Goal: Complete application form

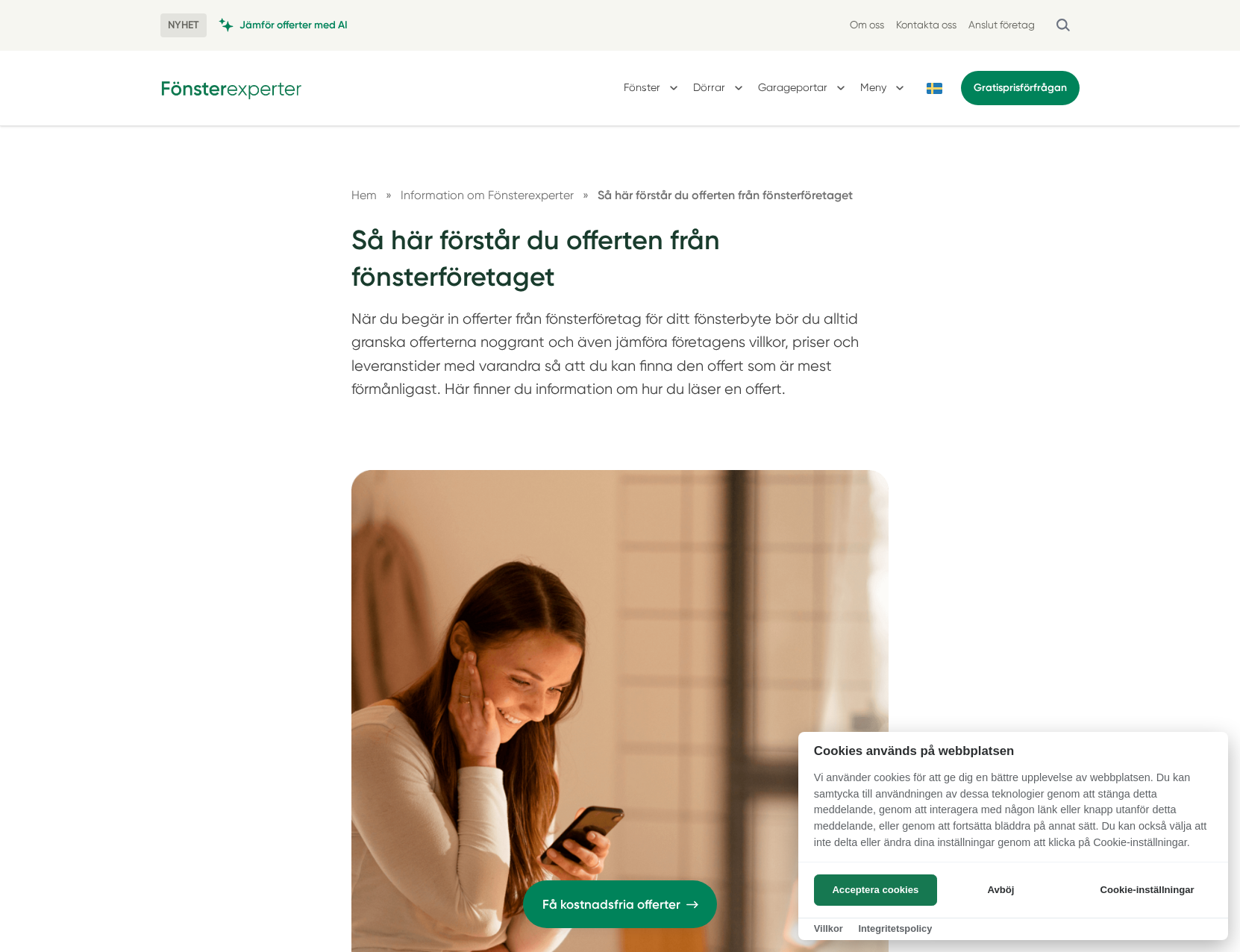
scroll to position [2389, 0]
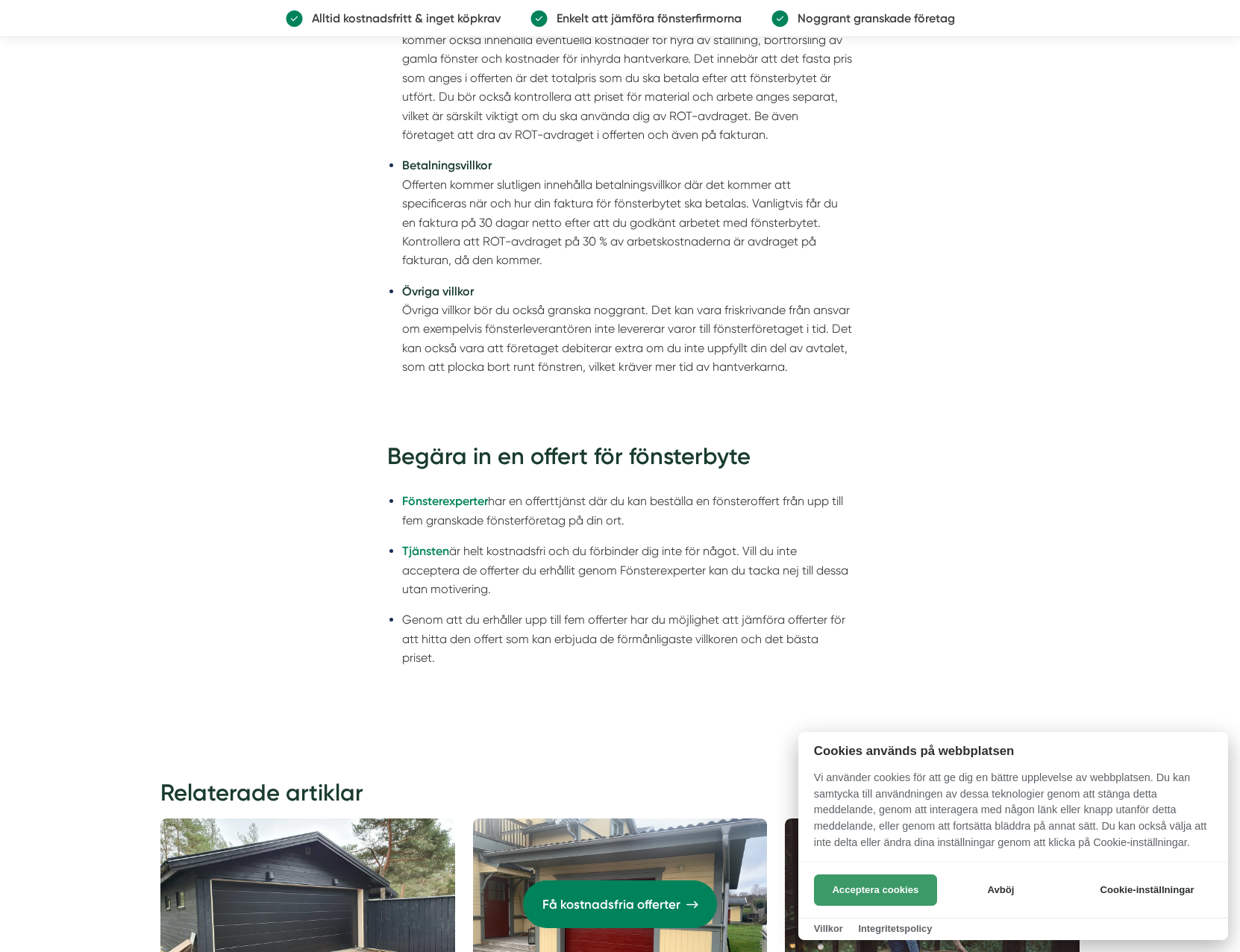
click at [900, 880] on button "Acceptera cookies" at bounding box center [876, 890] width 123 height 31
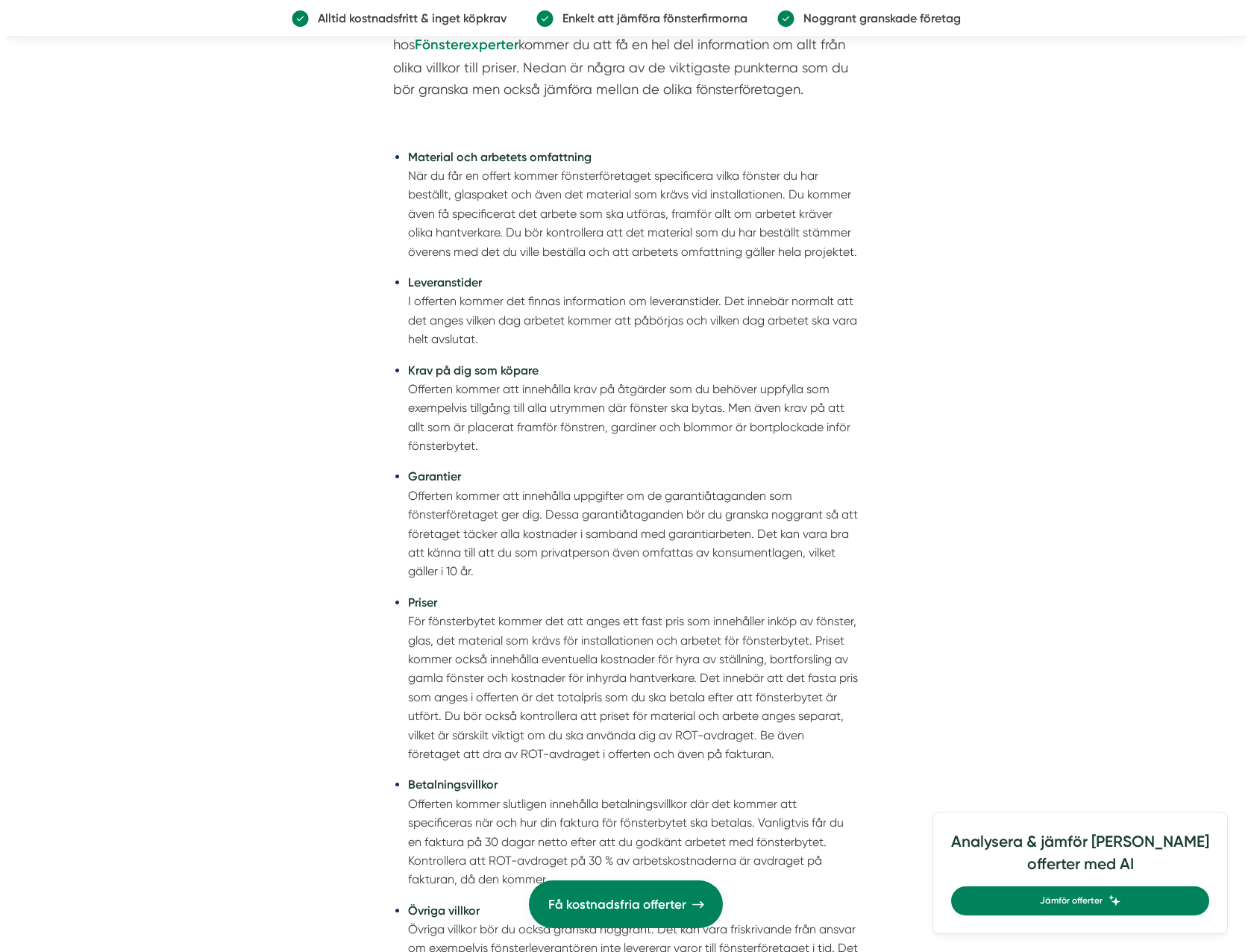
scroll to position [1940, 0]
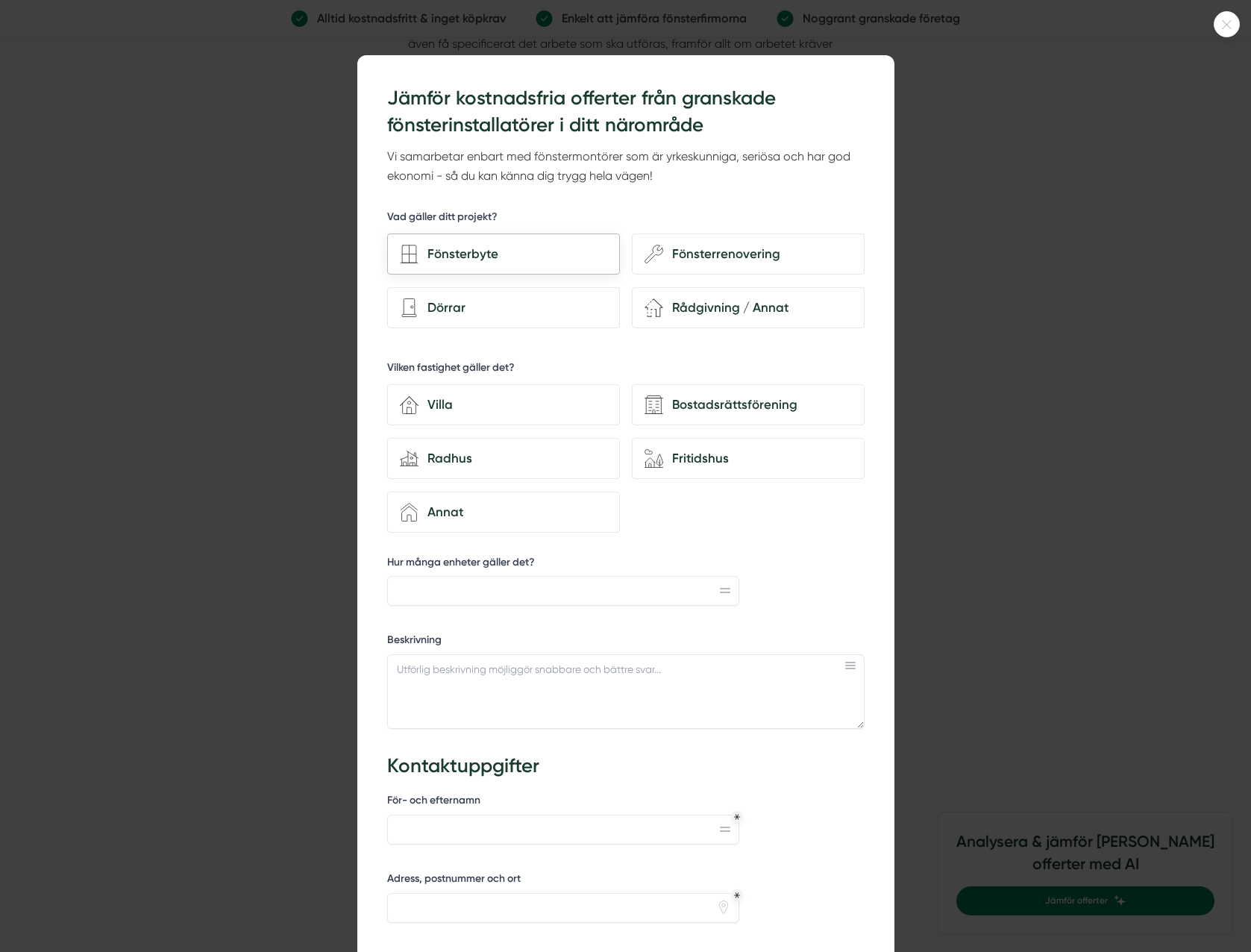
click at [520, 245] on div "Fönsterbyte" at bounding box center [513, 254] width 189 height 20
click at [0, 0] on input "Fönsterbyte" at bounding box center [0, 0] width 0 height 0
click at [538, 502] on div "Annat" at bounding box center [513, 512] width 189 height 20
click at [0, 0] on input "house-4 Annat" at bounding box center [0, 0] width 0 height 0
click at [538, 580] on input "Hur många enheter gäller det?" at bounding box center [563, 591] width 352 height 30
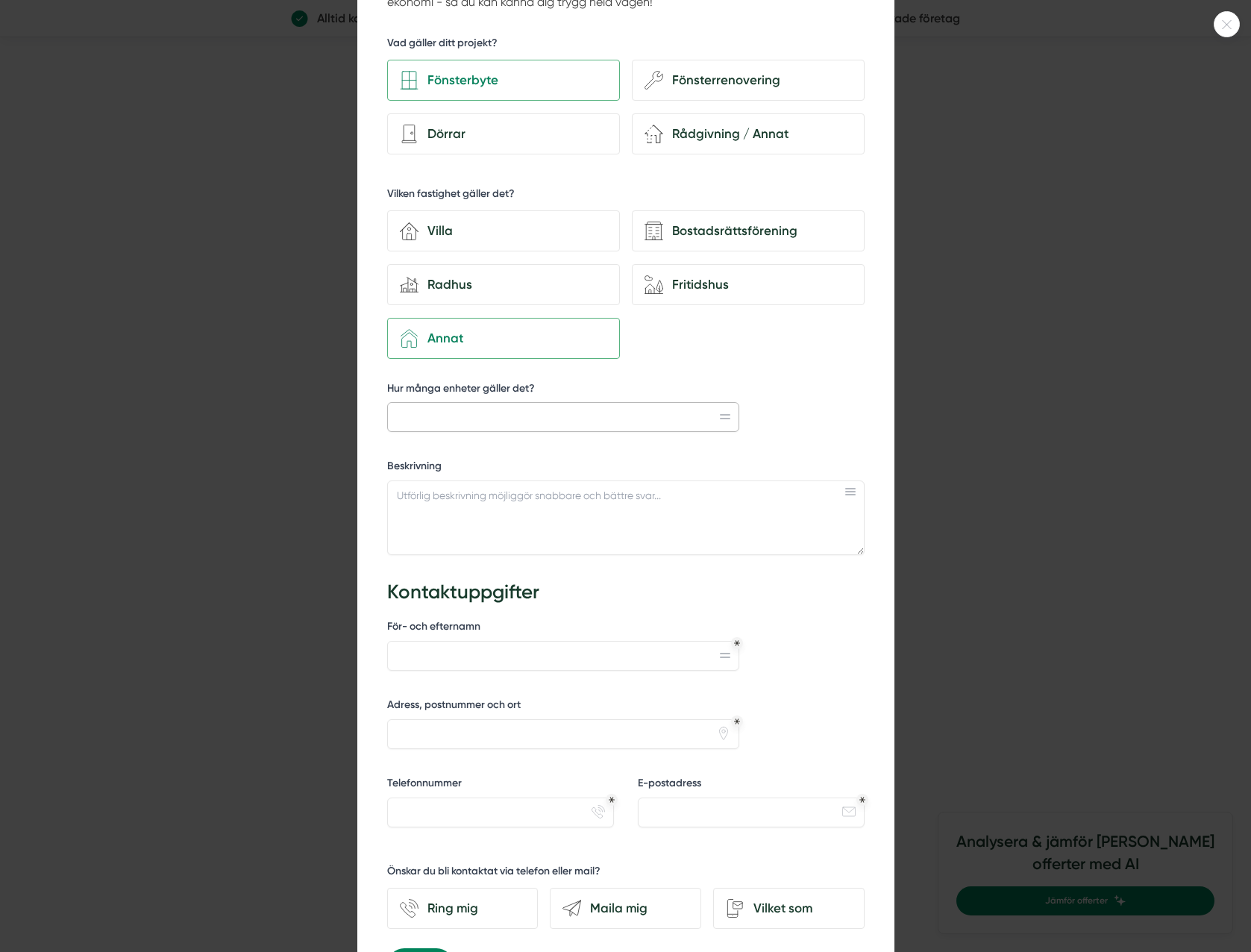
scroll to position [367, 0]
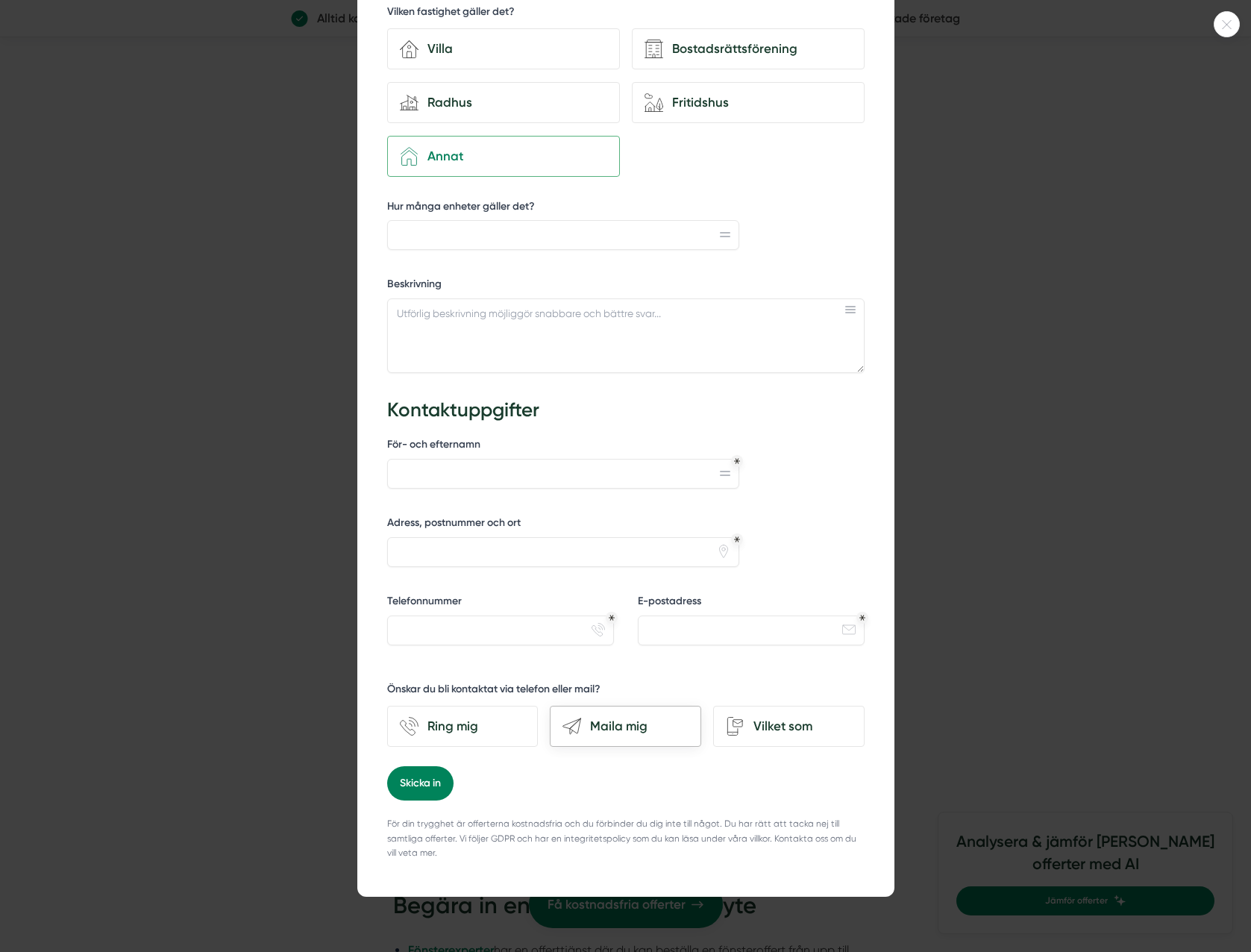
click at [650, 716] on div "Maila mig" at bounding box center [634, 726] width 108 height 20
click at [0, 0] on input "send-email Maila mig" at bounding box center [0, 0] width 0 height 0
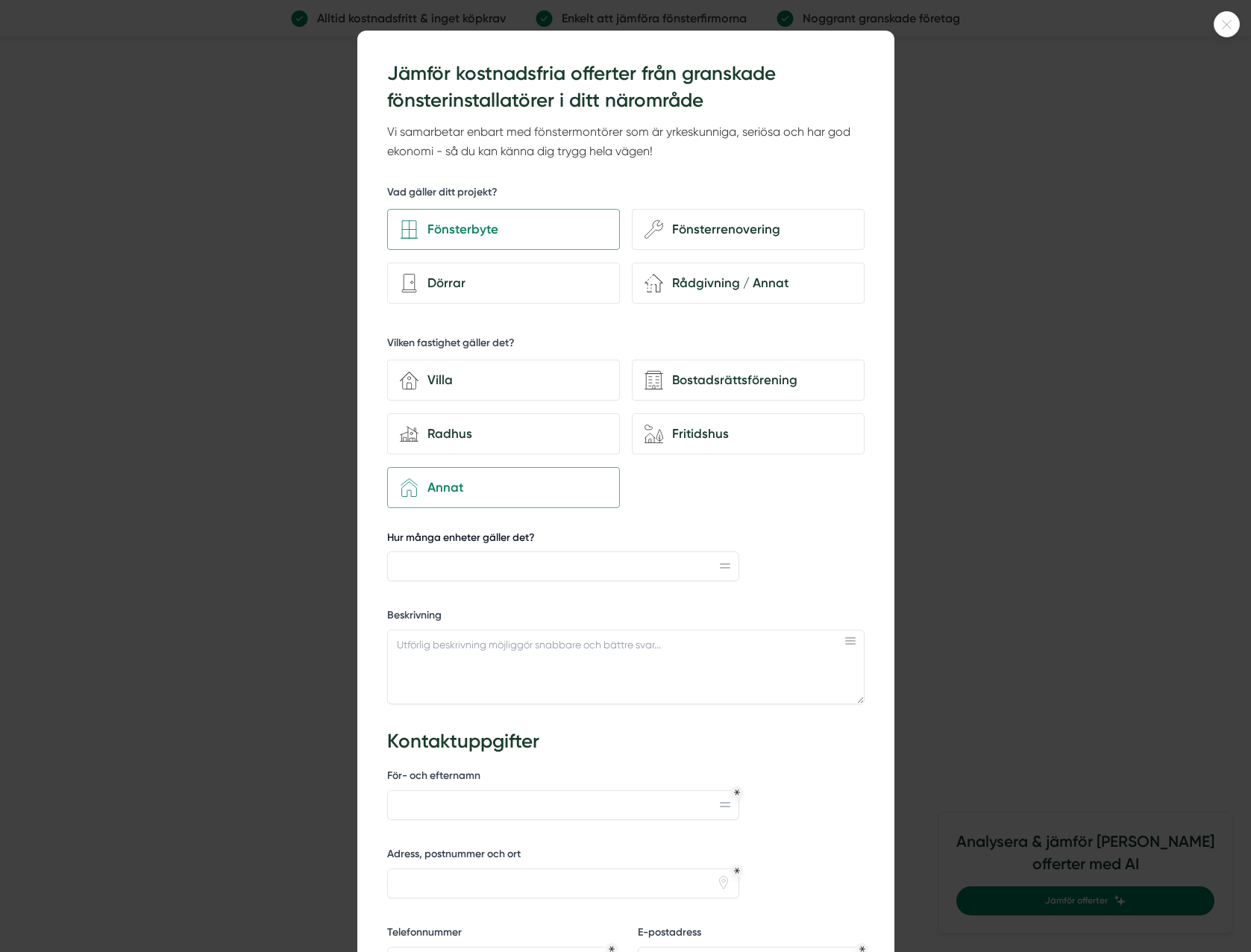
scroll to position [0, 0]
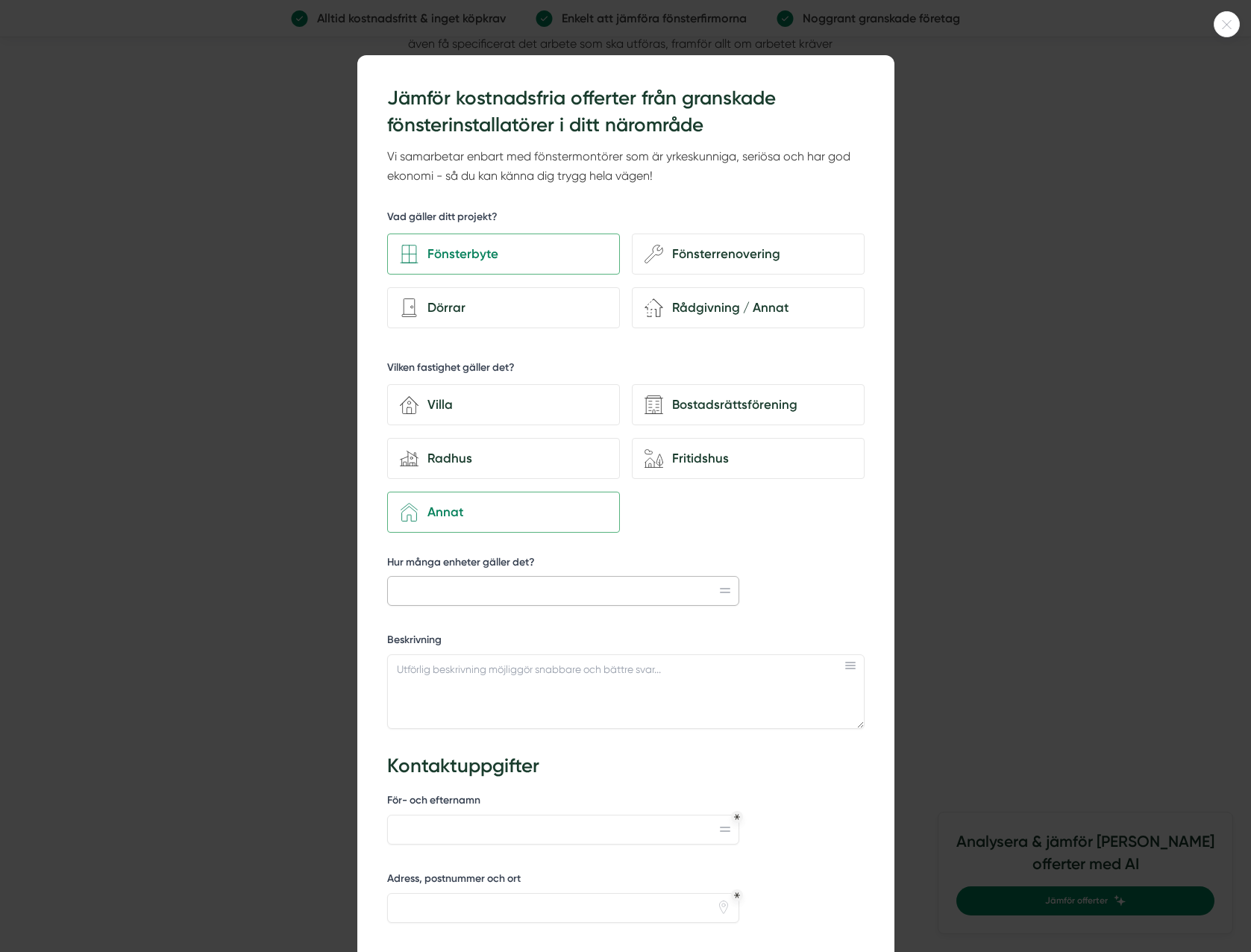
click at [509, 591] on input "Hur många enheter gäller det?" at bounding box center [563, 591] width 352 height 30
type input "1"
click at [529, 690] on textarea "Beskrivning" at bounding box center [626, 691] width 478 height 75
click at [800, 180] on p "Vi samarbetar enbart med fönstermontörer som är yrkeskunniga, seriösa och har g…" at bounding box center [626, 166] width 478 height 39
click at [598, 699] on textarea "Gäller ett stort fönster på en restaurang, måtten är" at bounding box center [626, 691] width 478 height 75
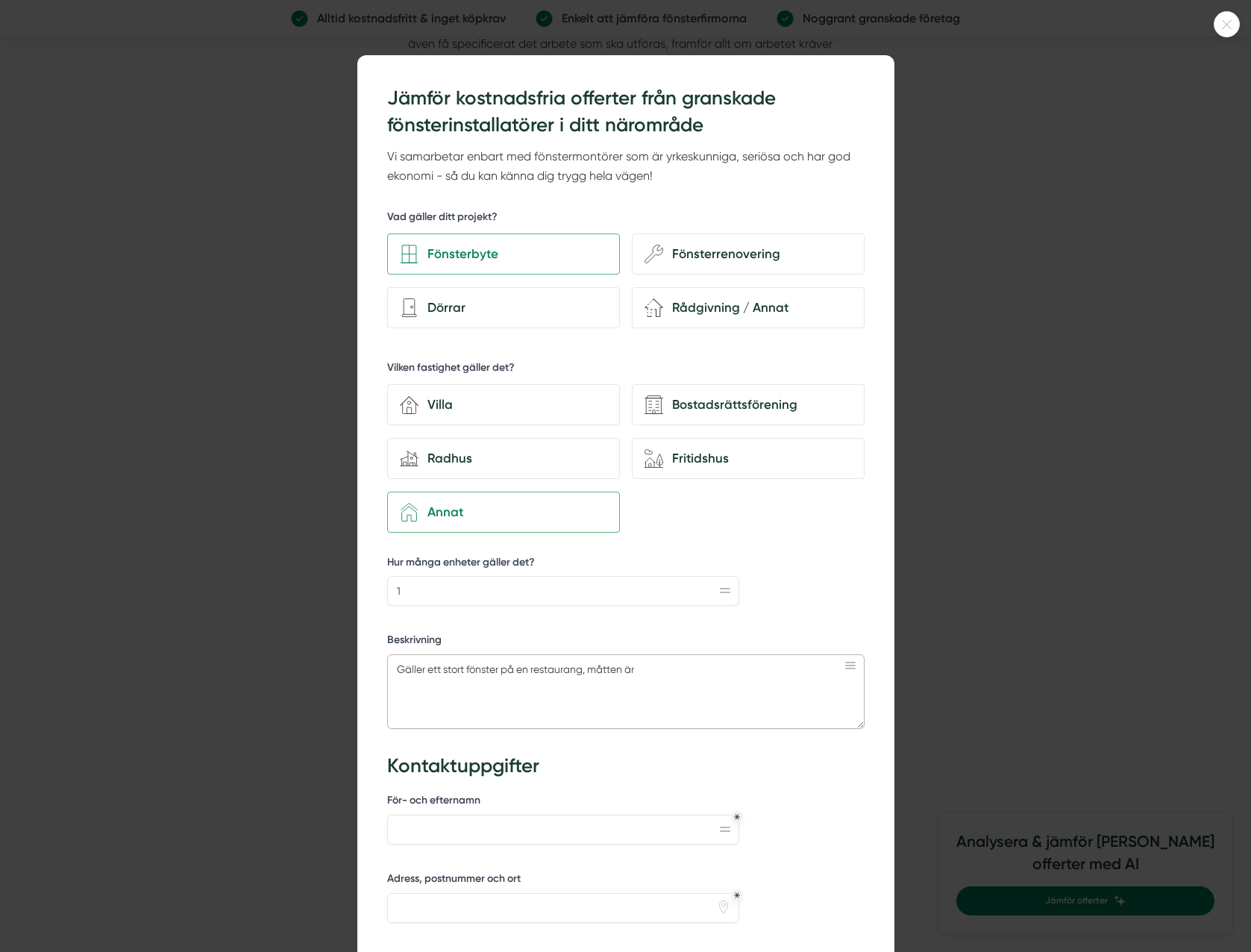
click at [646, 674] on textarea "Gäller ett stort fönster på en restaurang, måtten är" at bounding box center [626, 691] width 478 height 75
click at [431, 683] on textarea "Gäller ett stort fönster på en restaurang, måtten är: bredd 4210, höjd 2530. Vo…" at bounding box center [626, 691] width 478 height 75
click at [830, 686] on textarea "Gäller ett stort fönster på en restaurang, måtten är: bredd 4210, höjd 2530. Vo…" at bounding box center [626, 691] width 478 height 75
click at [454, 666] on textarea "Gäller ett stort fönster på en restaurang, måtten är: bredd 4210, höjd 2530. Vo…" at bounding box center [626, 691] width 478 height 75
click at [456, 666] on textarea "Gäller ett stort fönster på en restaurang, måtten är: bredd 4210, höjd 2530. Vo…" at bounding box center [626, 691] width 478 height 75
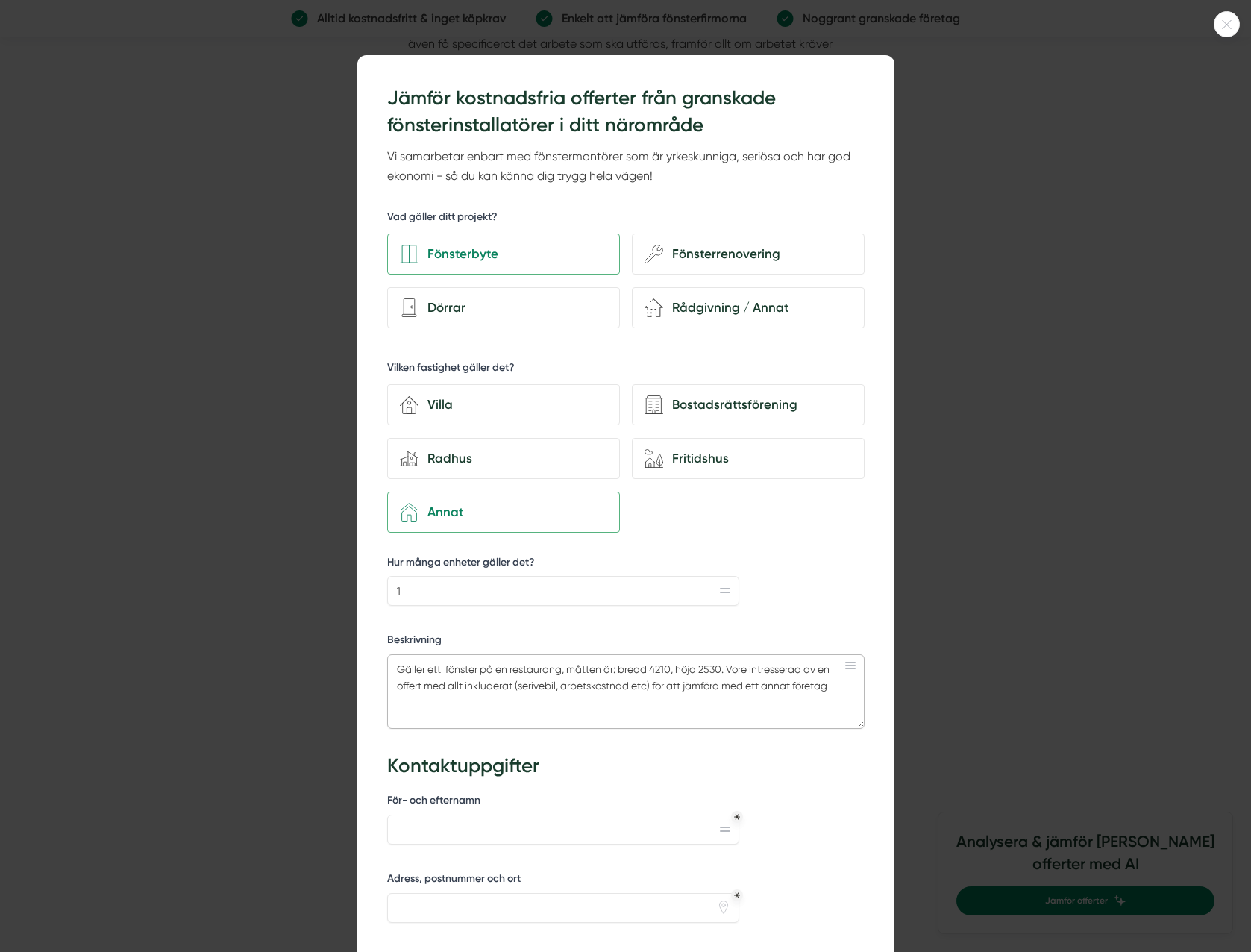
click at [565, 669] on textarea "Gäller ett fönster på en restaurang, måtten är: bredd 4210, höjd 2530. Vore int…" at bounding box center [626, 691] width 478 height 75
click at [617, 709] on textarea "Gäller ett fönster på en restaurang, där en sten har kastats på ett större fösn…" at bounding box center [626, 691] width 478 height 75
click at [518, 625] on div "Vad gäller ditt projekt? Fönsterbyte wench Fönsterrenovering Dörrar renovation-…" at bounding box center [626, 473] width 478 height 559
drag, startPoint x: 518, startPoint y: 625, endPoint x: 676, endPoint y: 694, distance: 172.4
click at [676, 694] on textarea "Gäller ett fönster på en restaurang, där en sten har kastats på ett större fösn…" at bounding box center [626, 691] width 478 height 75
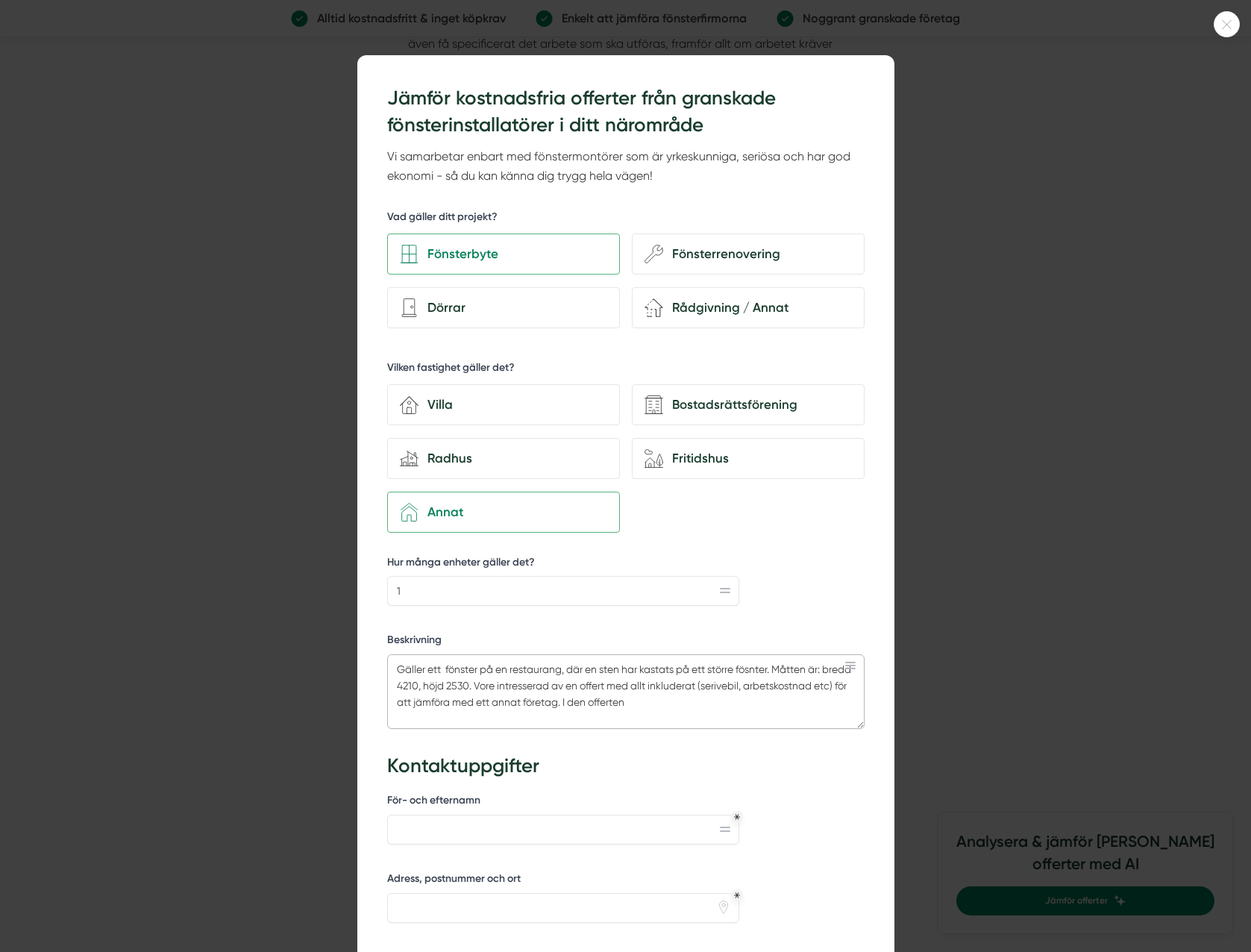
click at [679, 700] on textarea "Gäller ett fönster på en restaurang, där en sten har kastats på ett större fösn…" at bounding box center [626, 691] width 478 height 75
click at [740, 686] on textarea "Gäller ett fönster på en restaurang, där en sten har kastats på ett större fösn…" at bounding box center [626, 691] width 478 height 75
click at [747, 687] on textarea "Gäller ett fönster på en restaurang, där en sten har kastats på ett större fösn…" at bounding box center [626, 691] width 478 height 75
click at [513, 687] on textarea "Gäller ett fönster på en restaurang, där en sten har kastats på ett större fösn…" at bounding box center [626, 691] width 478 height 75
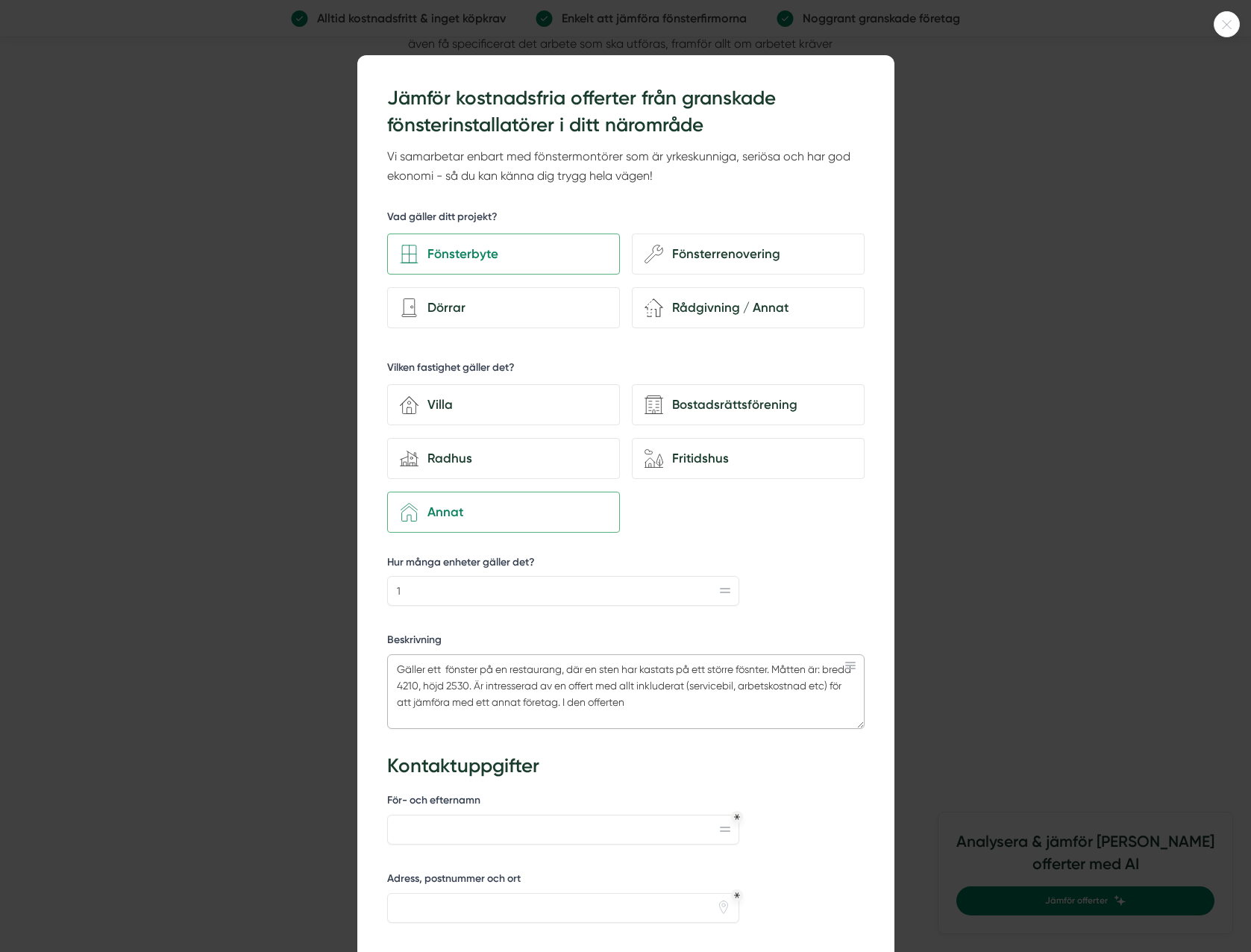
click at [666, 697] on textarea "Gäller ett fönster på en restaurang, där en sten har kastats på ett större fösn…" at bounding box center [626, 691] width 478 height 75
type textarea "Gäller ett fönster på en restaurang, där en sten har kastats på ett större fösn…"
click at [414, 842] on input "För- och efternamn" at bounding box center [563, 830] width 352 height 30
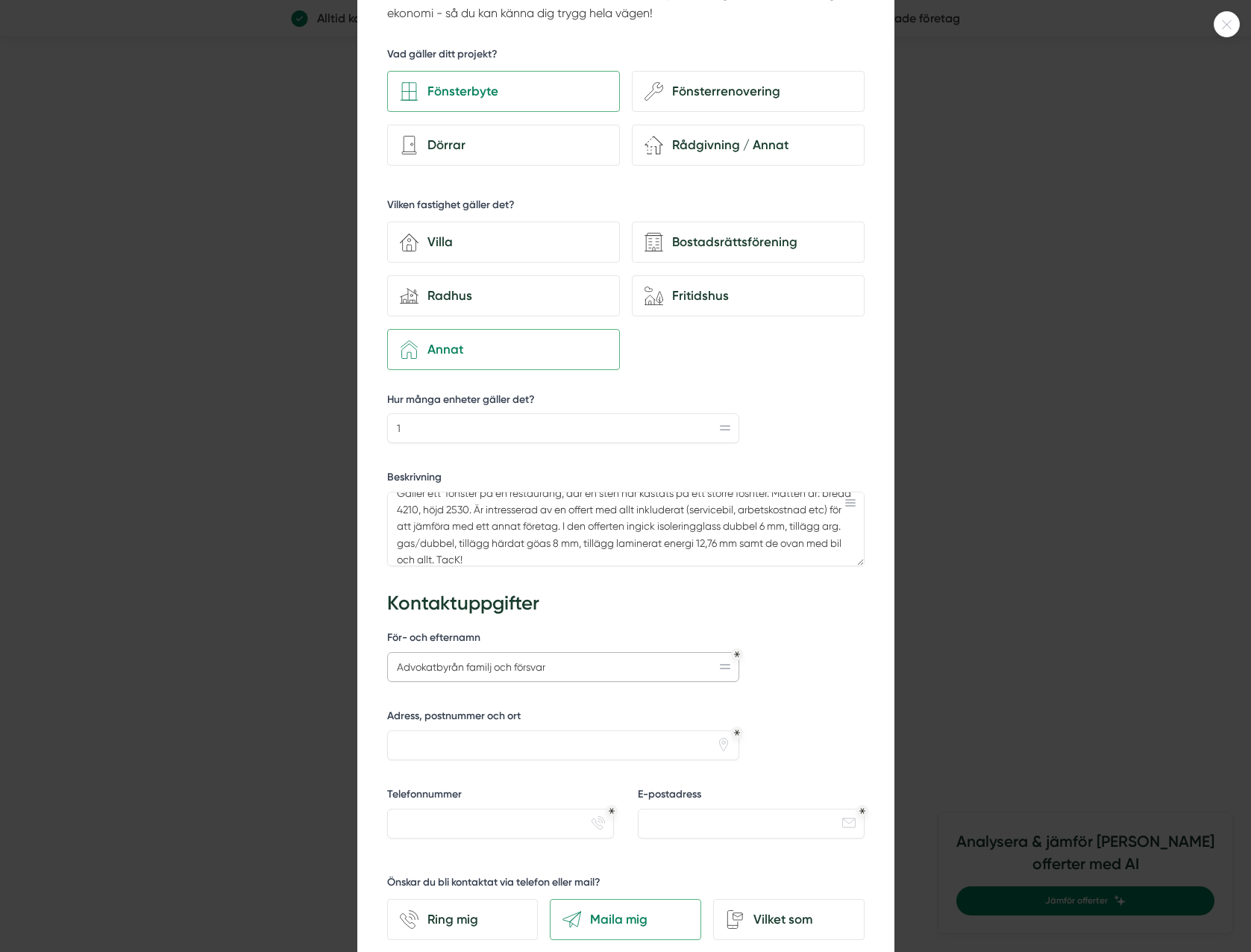
scroll to position [298, 0]
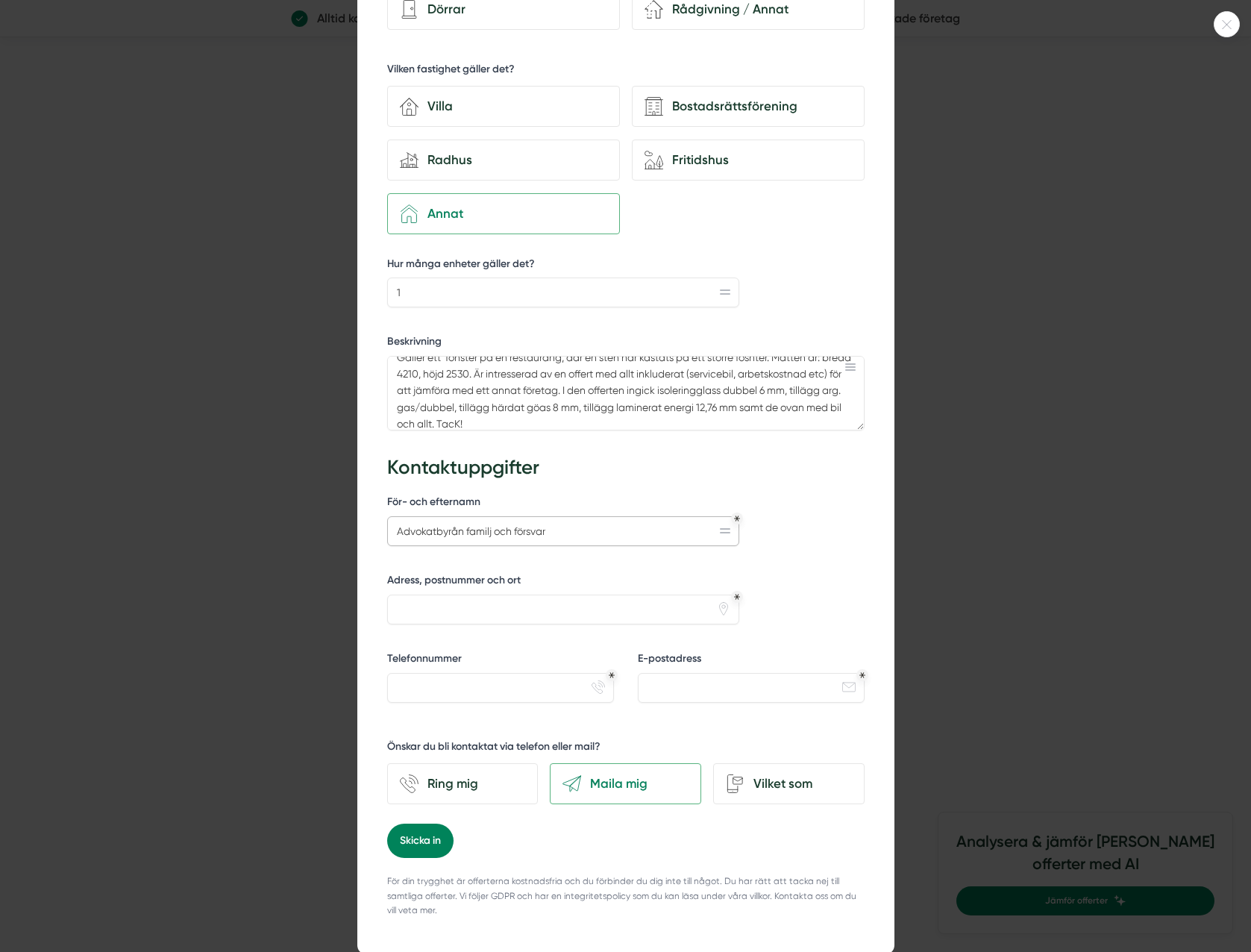
type input "Advokatbyrån familj och försvar"
click at [482, 601] on input "Adress, postnummer och ort" at bounding box center [563, 609] width 352 height 30
click at [727, 688] on input "E-postadress" at bounding box center [751, 688] width 227 height 30
type input "[EMAIL_ADDRESS][DOMAIN_NAME]"
click at [550, 602] on input "Adress, postnummer och ort" at bounding box center [563, 609] width 352 height 30
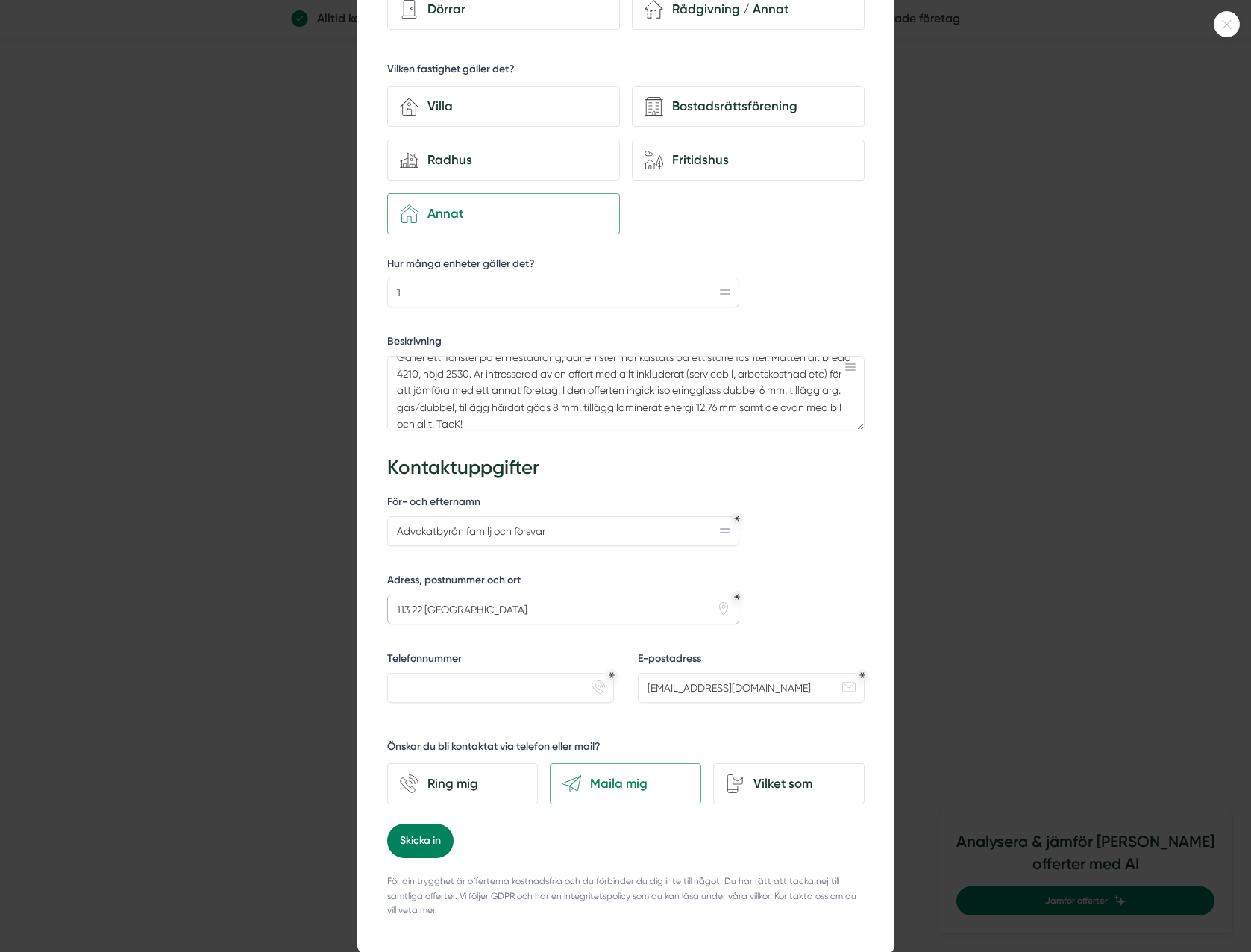
click at [387, 607] on input "113 22 [GEOGRAPHIC_DATA]" at bounding box center [563, 609] width 352 height 30
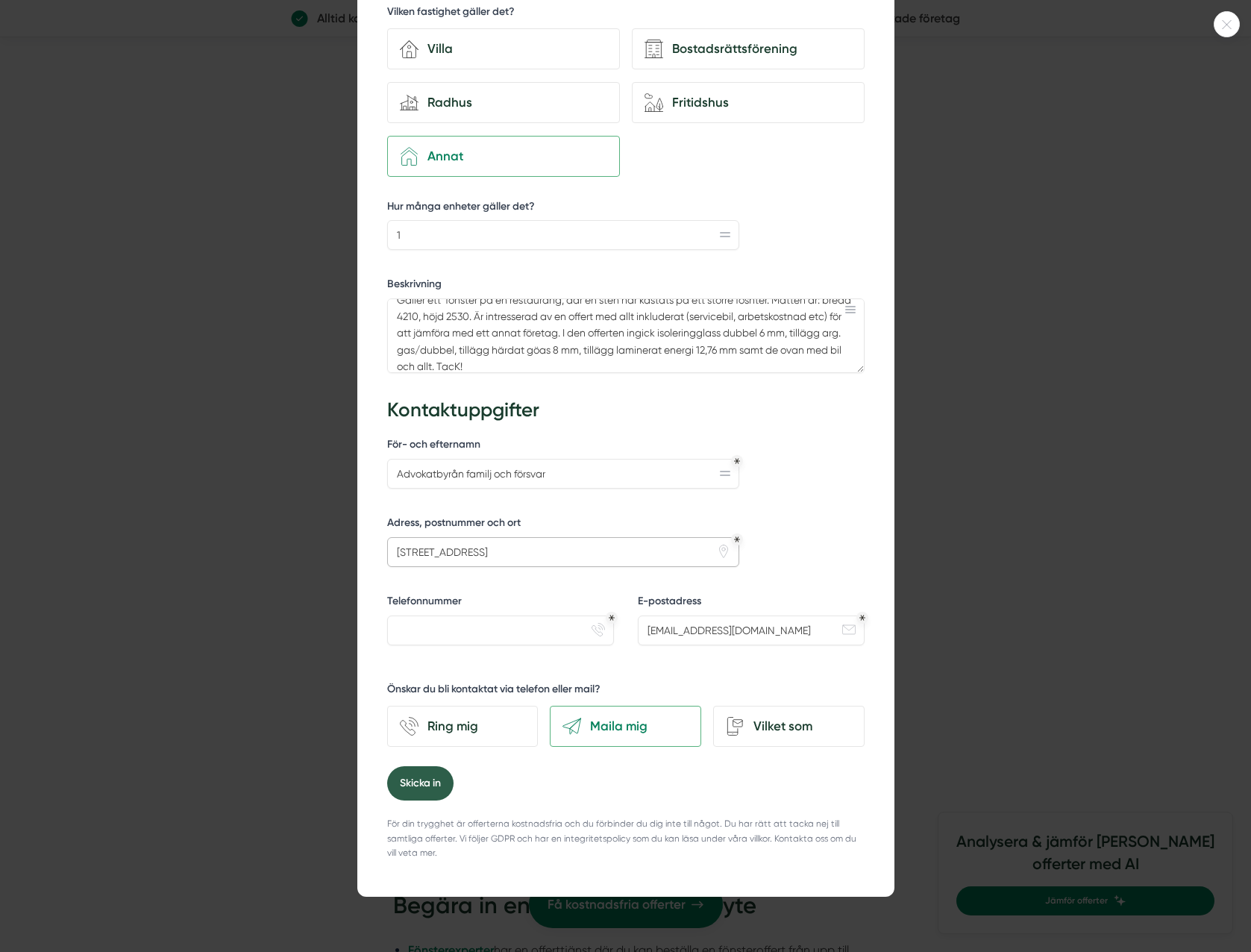
type input "[STREET_ADDRESS]"
click at [401, 779] on button "Skicka in" at bounding box center [420, 783] width 67 height 35
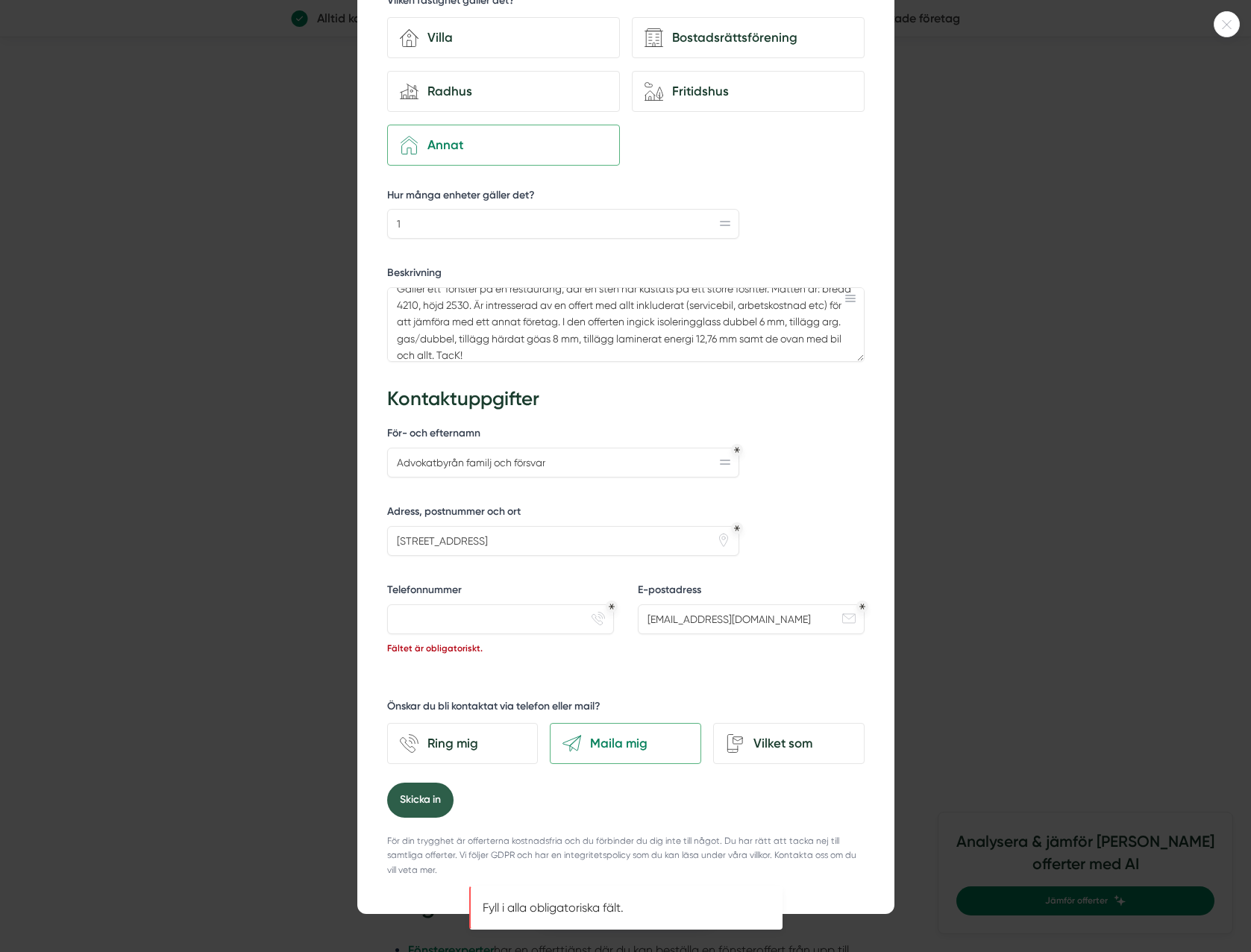
scroll to position [395, 0]
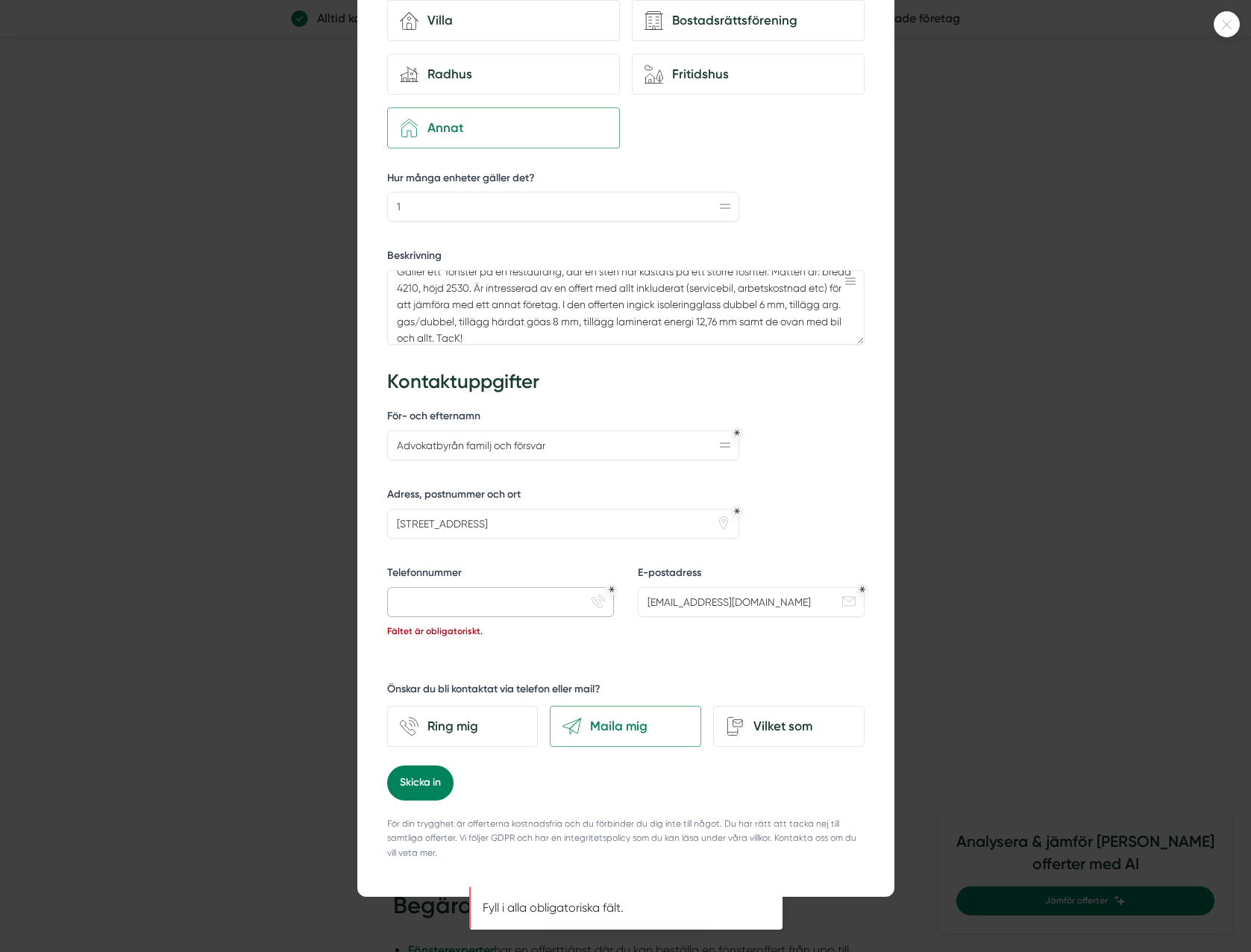
click at [487, 593] on input "Telefonnummer" at bounding box center [500, 602] width 227 height 30
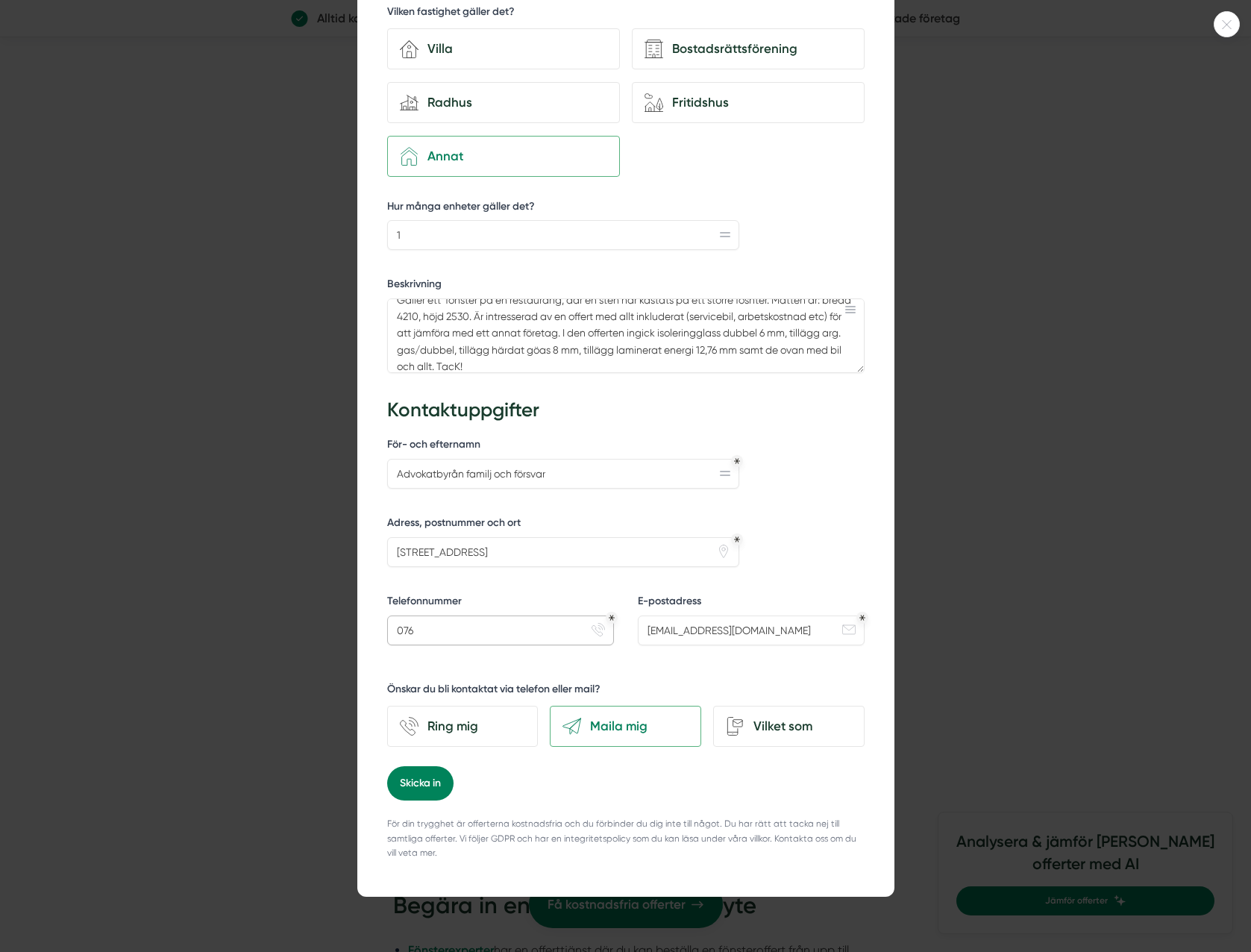
drag, startPoint x: 455, startPoint y: 617, endPoint x: 353, endPoint y: 604, distance: 102.8
click at [358, 604] on div "352d2199-2346-4c34-837f-44109c5eb61c Jämför kostnadsfria offerter från granskad…" at bounding box center [626, 298] width 537 height 1198
paste input "-007 75 34"
type input "[PHONE_NUMBER]"
click at [640, 358] on textarea "Gäller ett fönster på en restaurang, där en sten har kastats på ett större fösn…" at bounding box center [626, 335] width 478 height 75
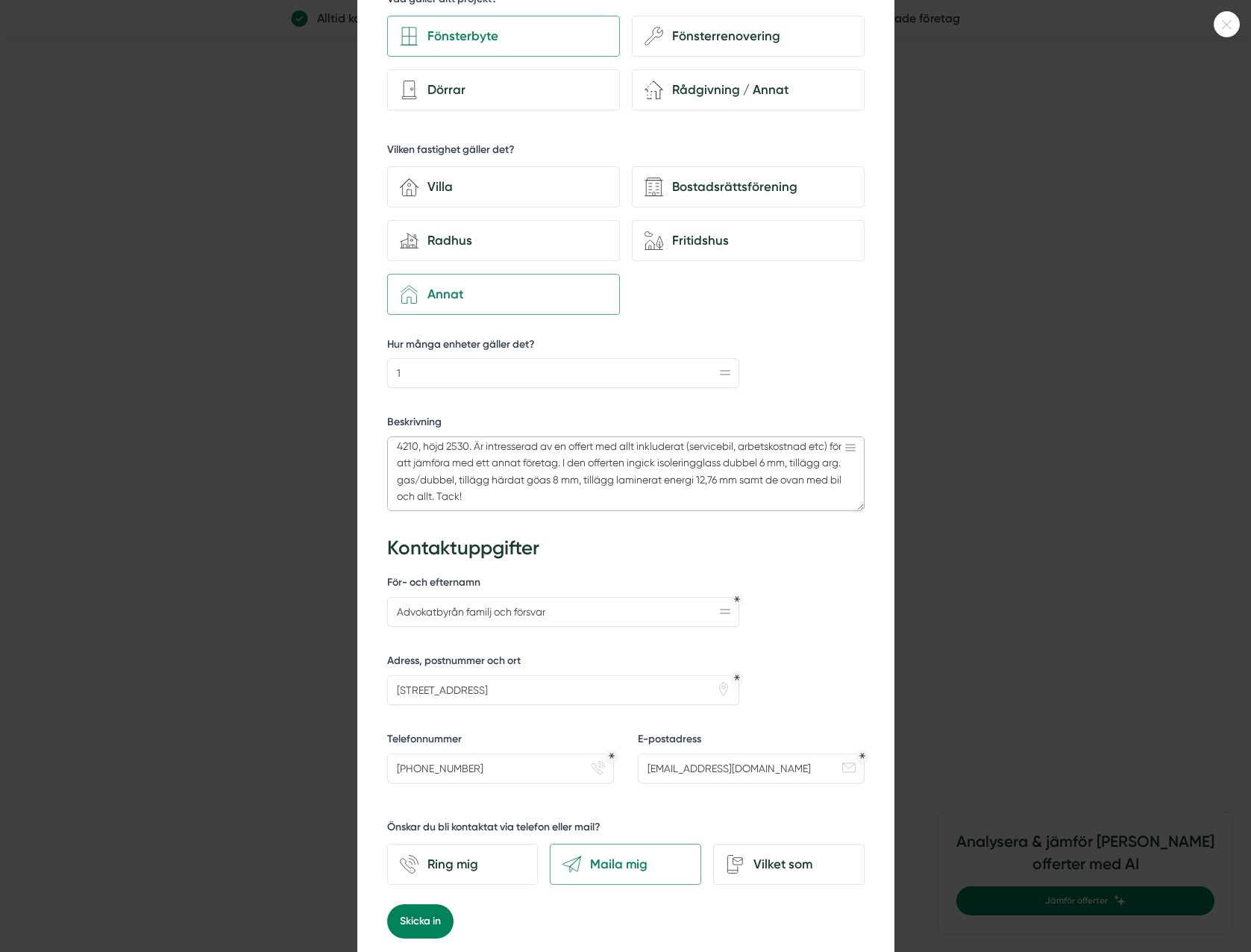
scroll to position [293, 0]
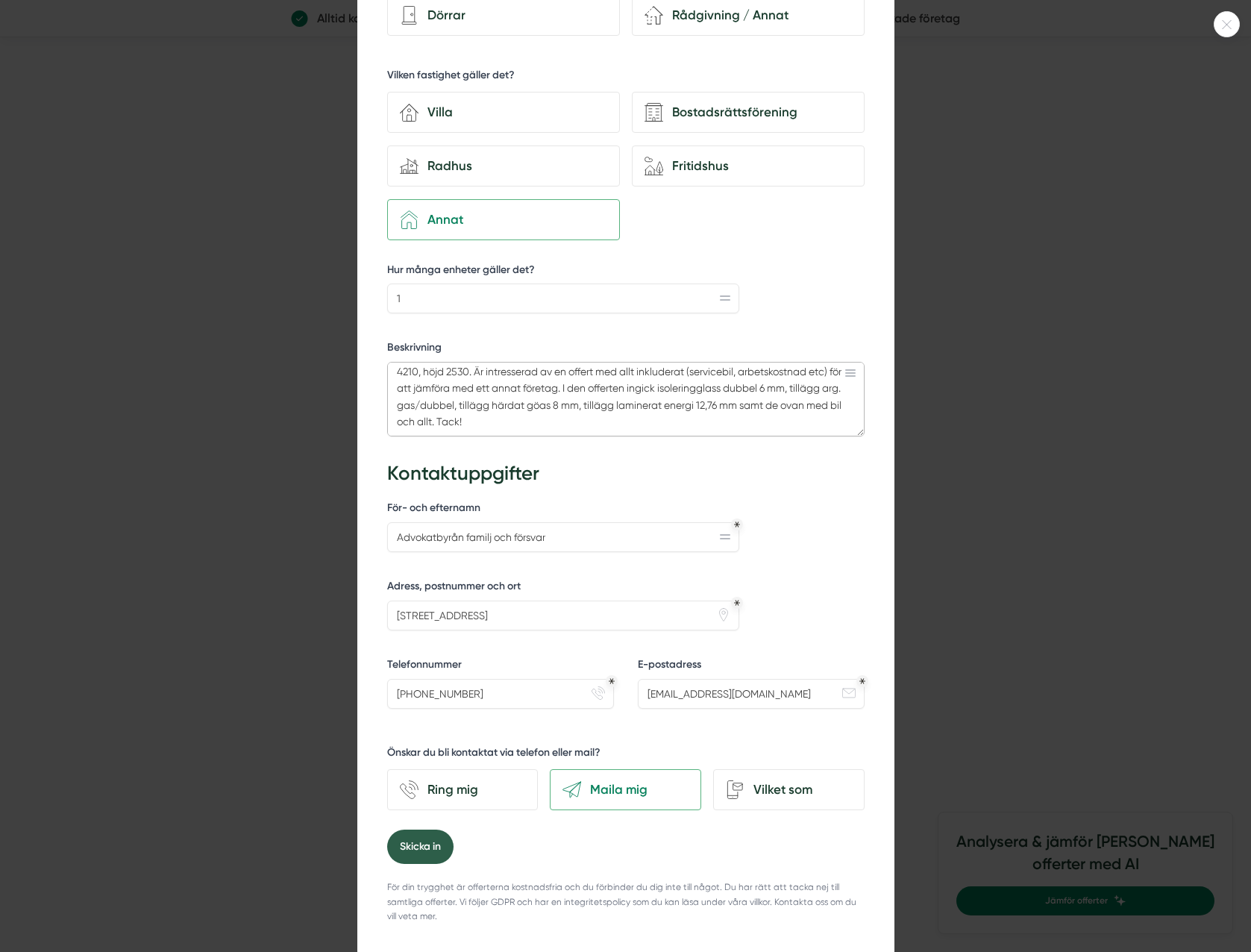
type textarea "Gäller ett fönster på en restaurang, där en sten har kastats på ett större fösn…"
click at [435, 846] on button "Skicka in" at bounding box center [420, 846] width 67 height 35
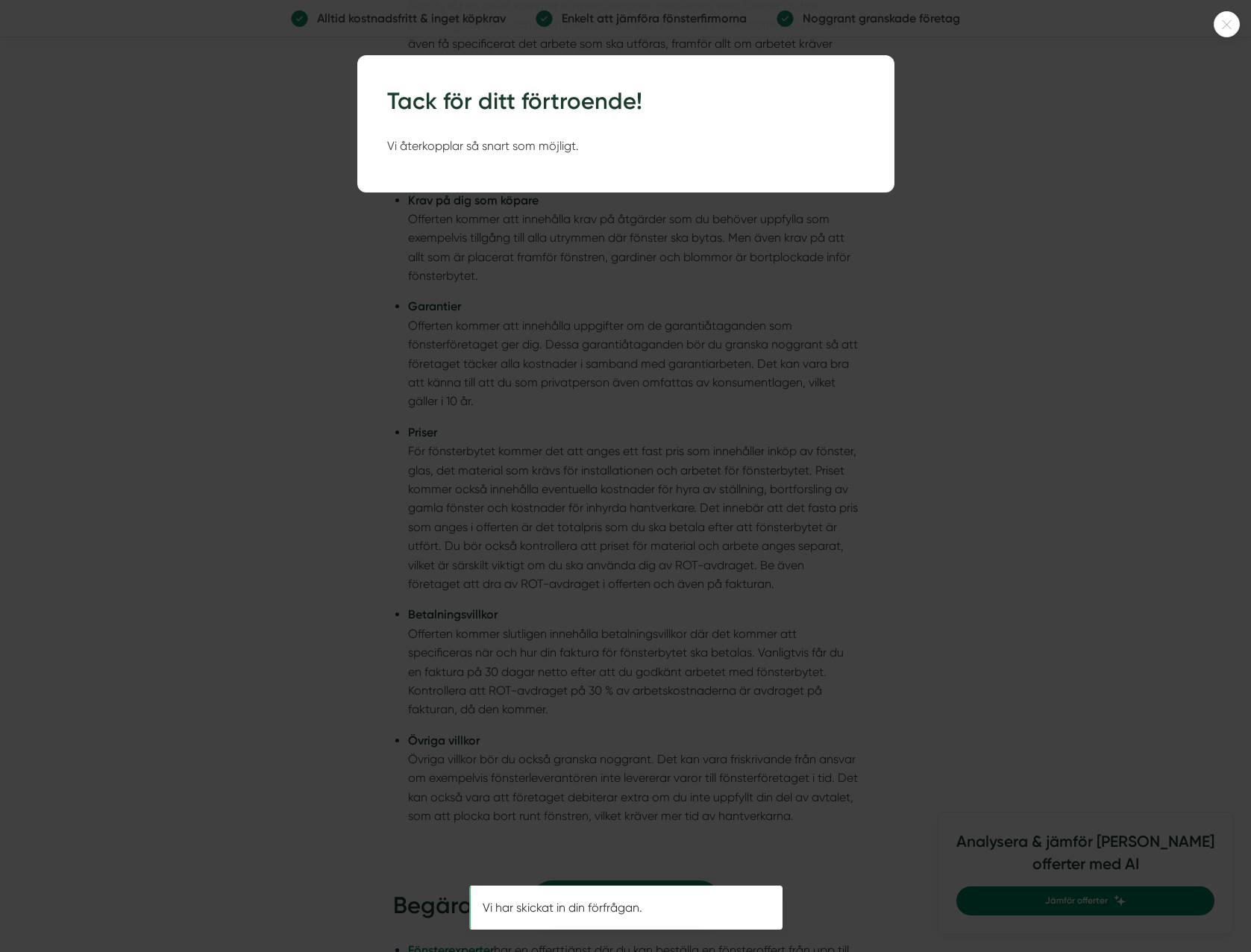
scroll to position [0, 0]
